Goal: Navigation & Orientation: Understand site structure

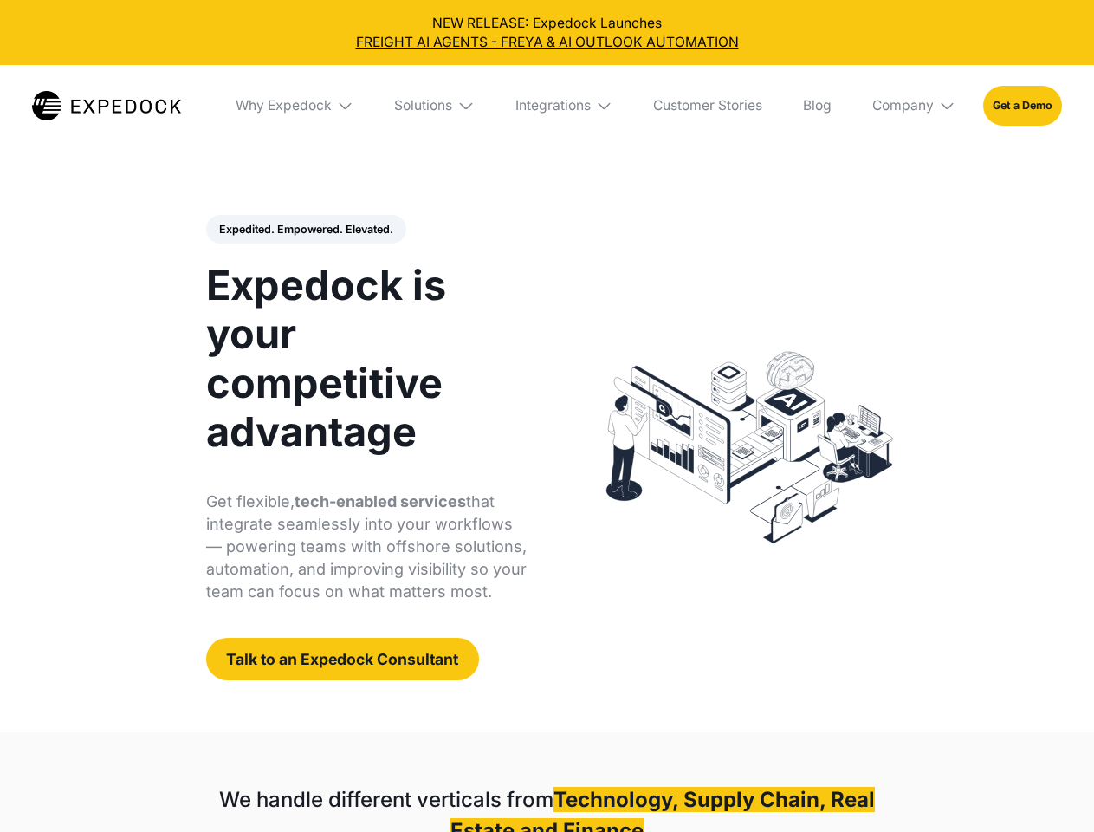
select select
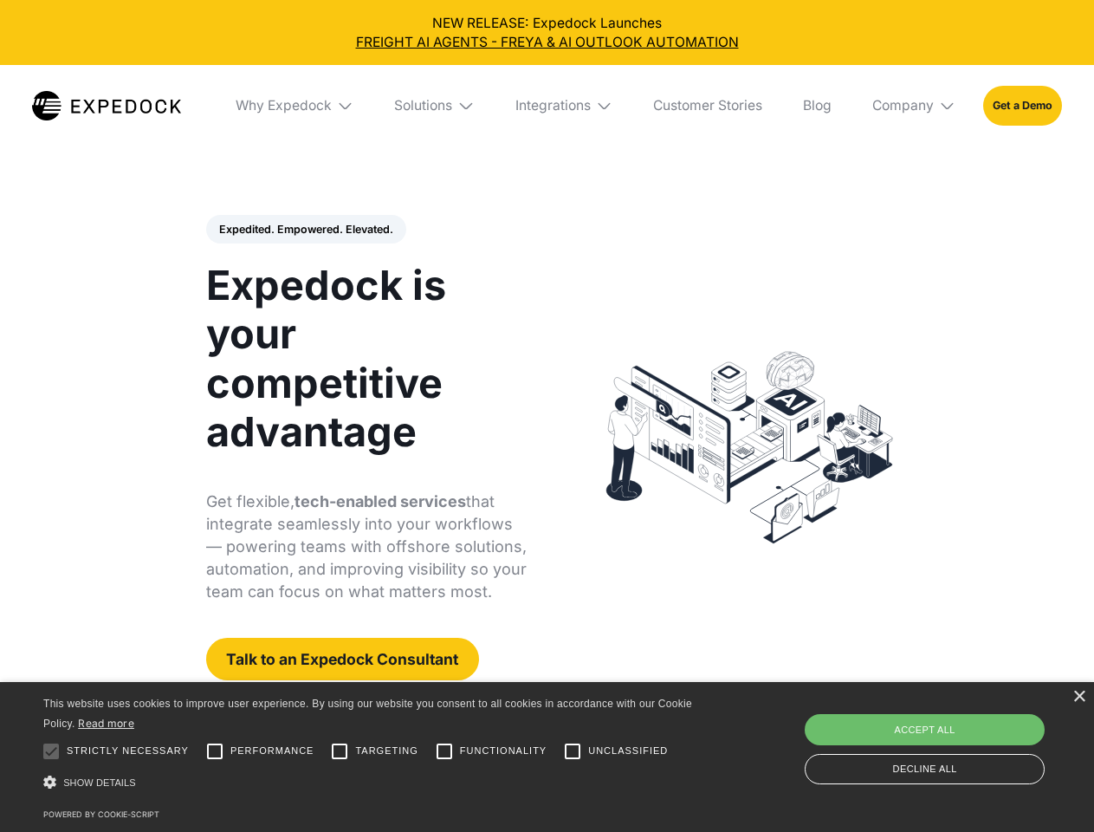
click at [547, 106] on div "Integrations" at bounding box center [552, 105] width 75 height 17
click at [295, 106] on div "Why Expedock" at bounding box center [269, 105] width 96 height 17
click at [436, 106] on div "Solutions" at bounding box center [409, 105] width 58 height 17
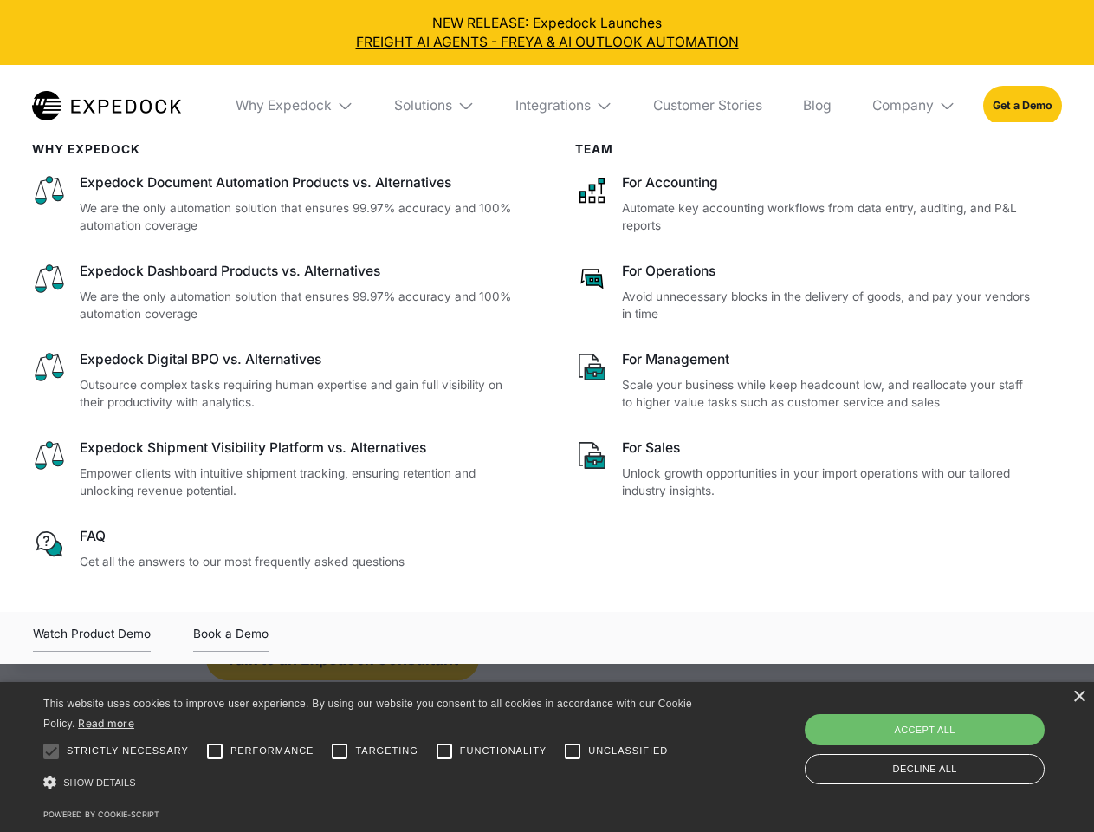
click at [565, 106] on div "Integrations" at bounding box center [552, 105] width 75 height 17
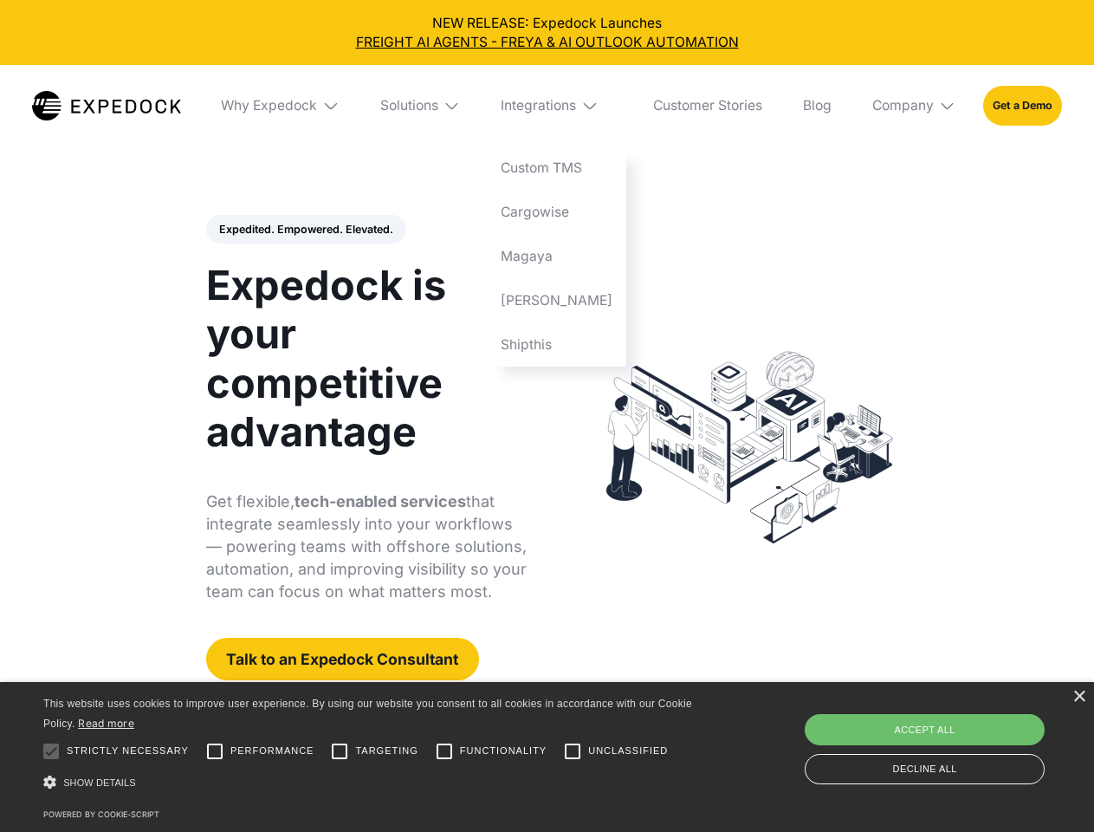
click at [915, 106] on div "Company" at bounding box center [903, 105] width 62 height 17
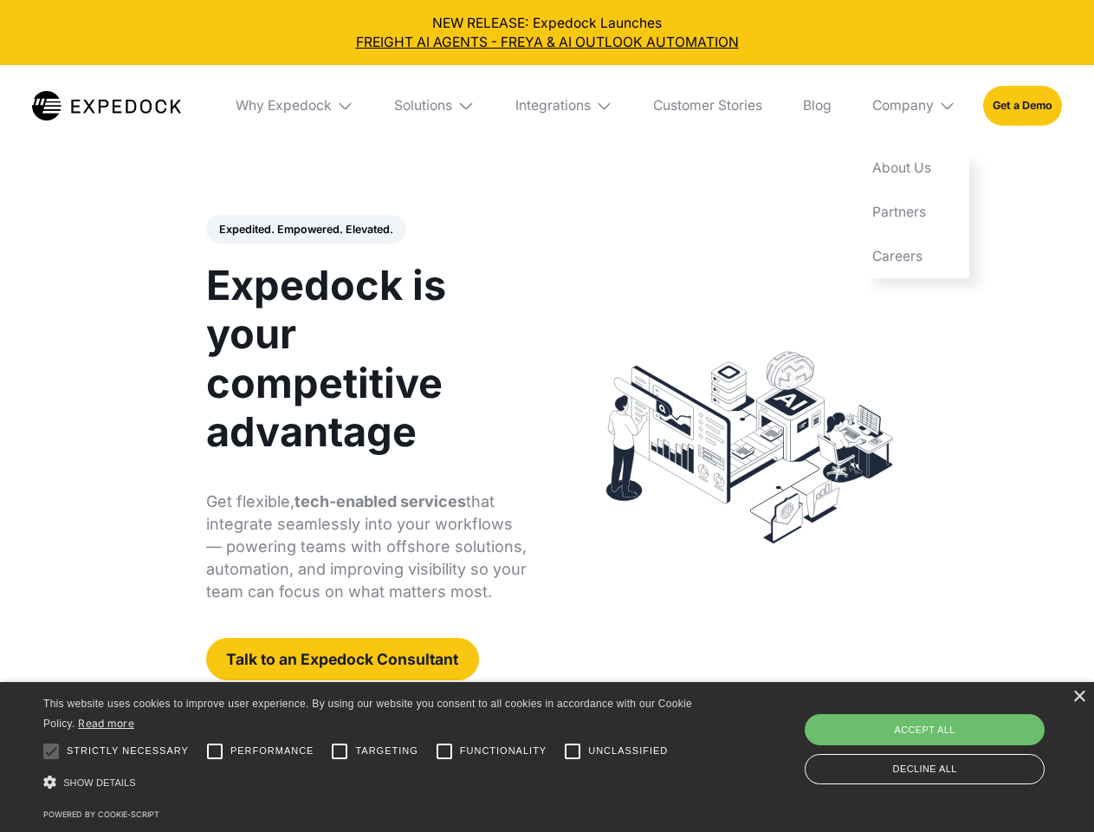
click at [305, 230] on div "Expedited. Empowered. Elevated. Automate Freight Document Extraction at 99.97% …" at bounding box center [366, 448] width 321 height 466
click at [51, 751] on div at bounding box center [51, 751] width 35 height 35
click at [215, 751] on input "Performance" at bounding box center [215, 751] width 35 height 35
checkbox input "true"
click at [340, 751] on input "Targeting" at bounding box center [339, 751] width 35 height 35
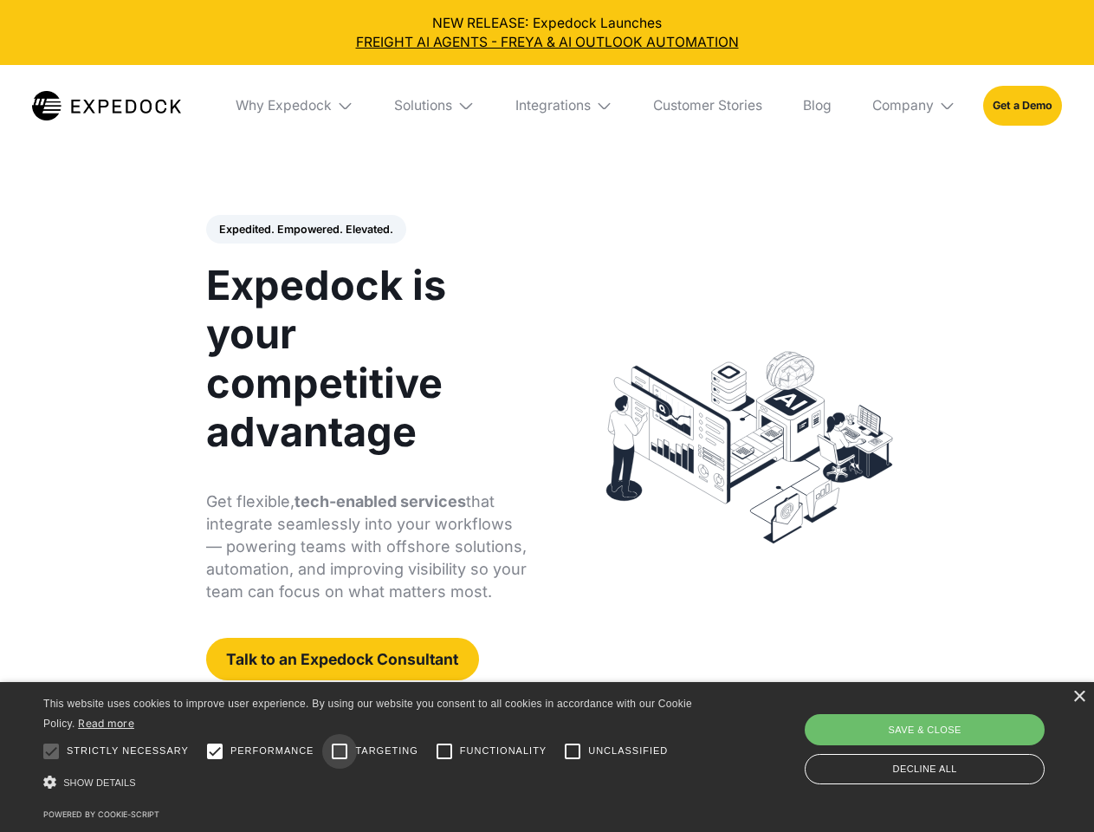
checkbox input "true"
click at [444, 751] on input "Functionality" at bounding box center [444, 751] width 35 height 35
checkbox input "true"
